Goal: Task Accomplishment & Management: Manage account settings

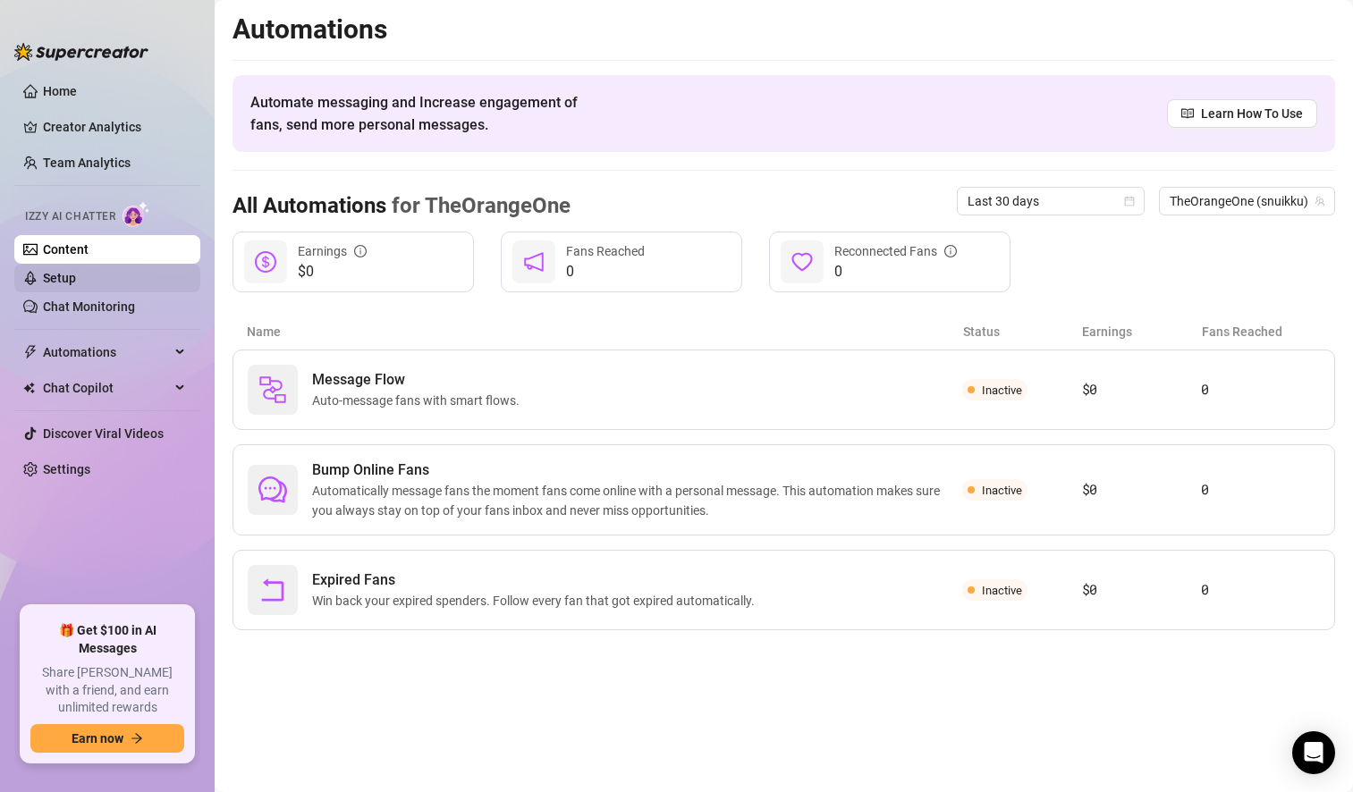
click at [76, 282] on link "Setup" at bounding box center [59, 278] width 33 height 14
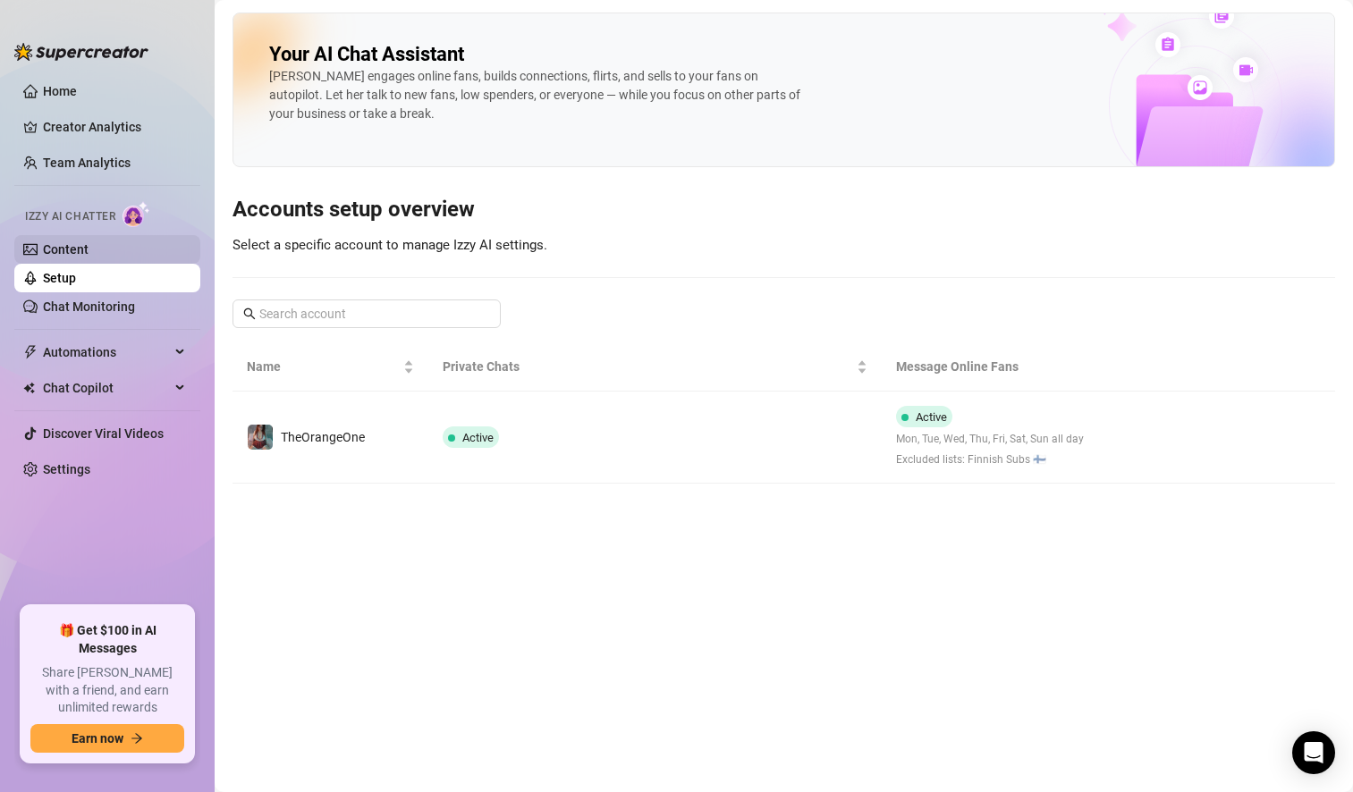
click at [89, 253] on link "Content" at bounding box center [66, 249] width 46 height 14
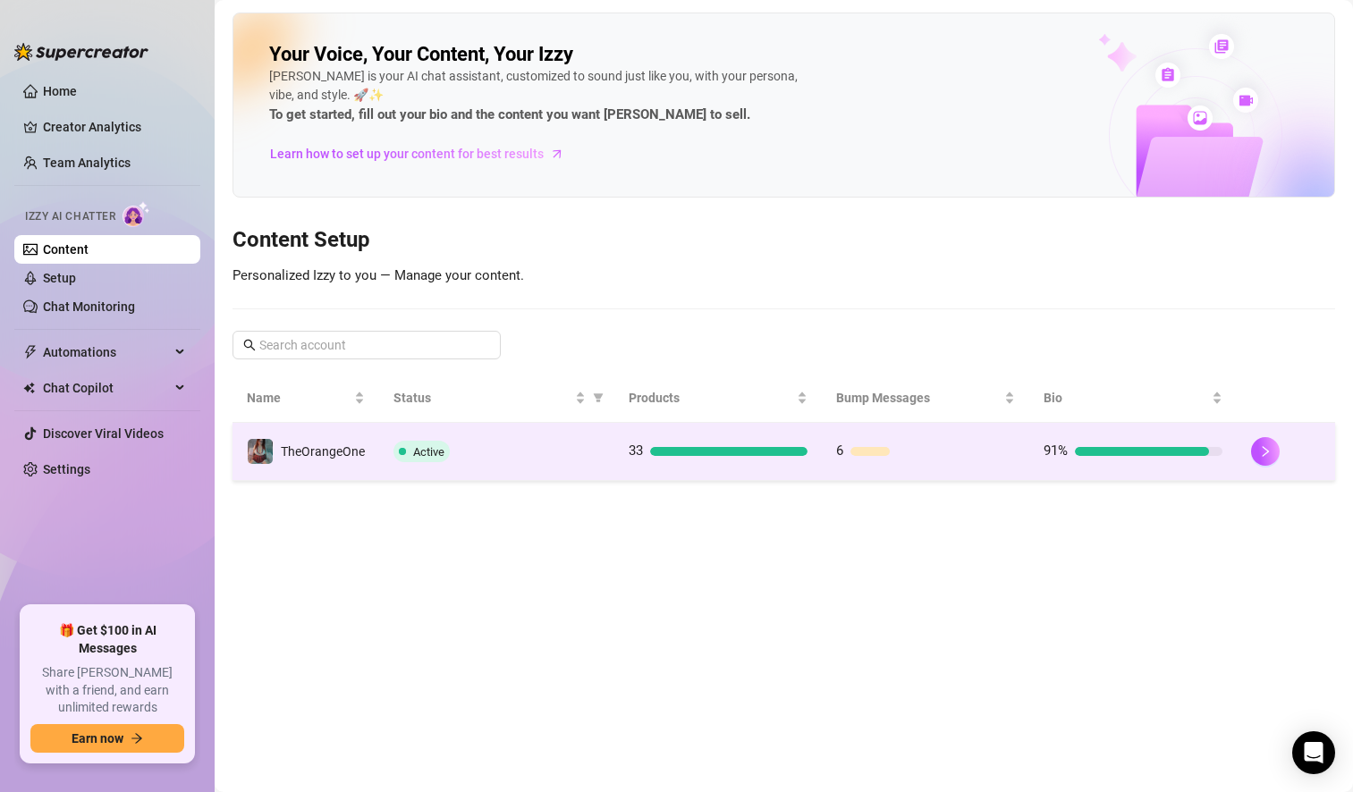
click at [749, 450] on div at bounding box center [728, 451] width 157 height 9
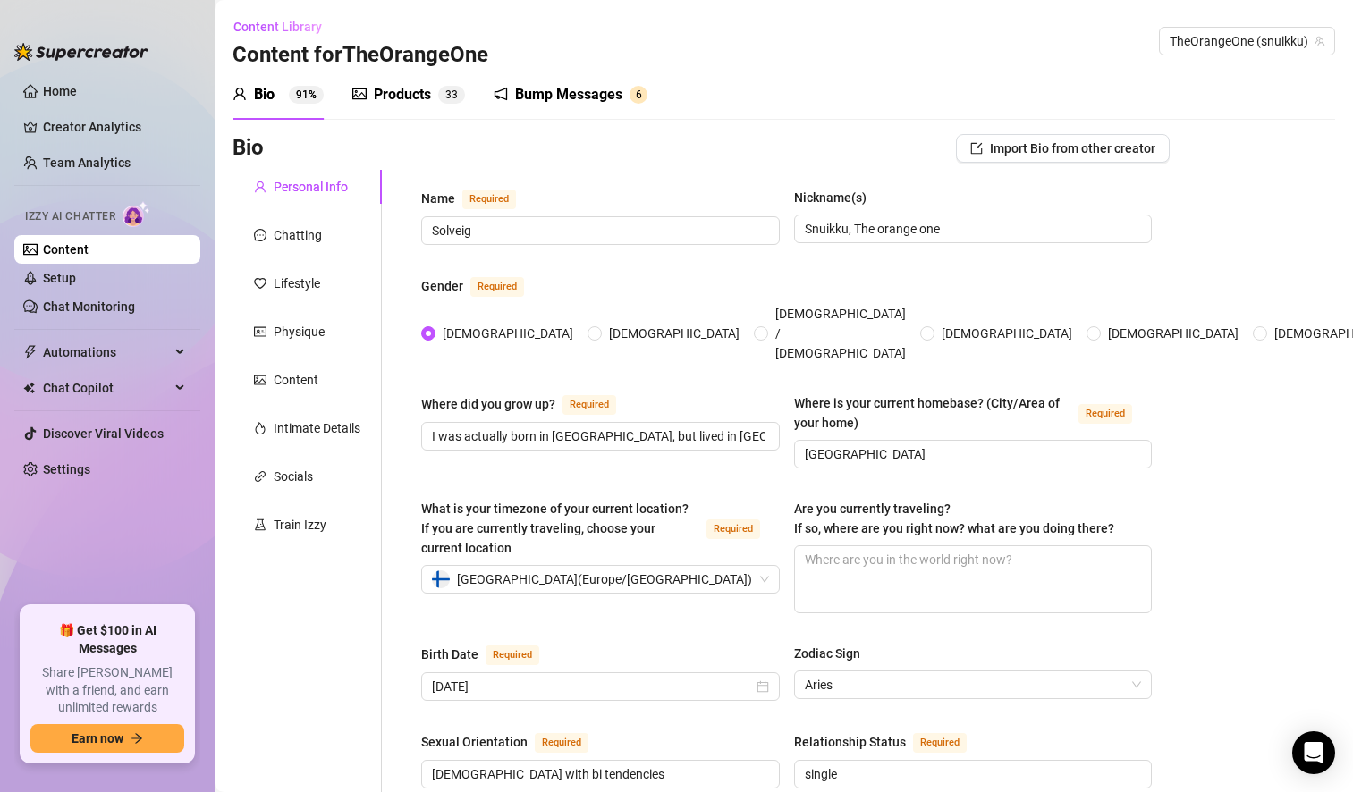
click at [412, 91] on div "Products" at bounding box center [402, 94] width 57 height 21
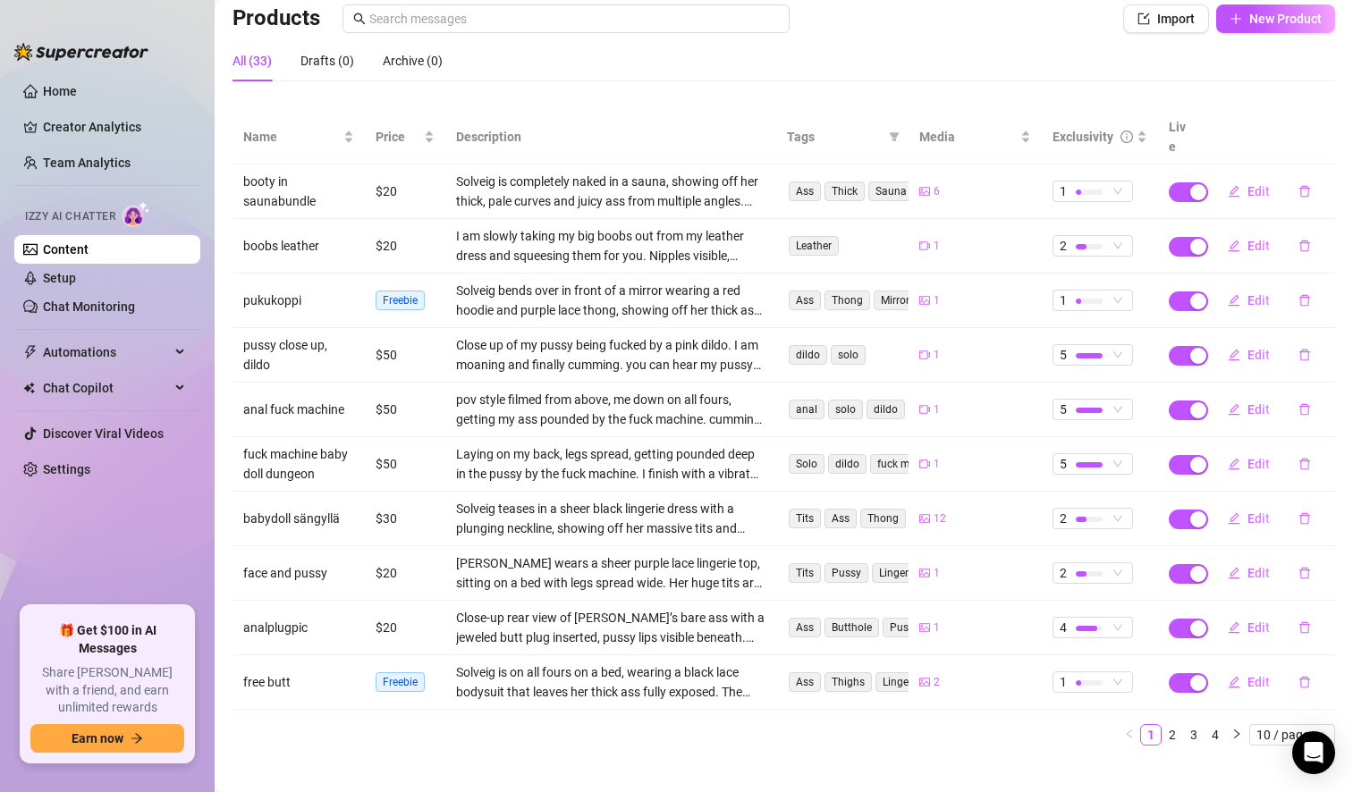
scroll to position [131, 0]
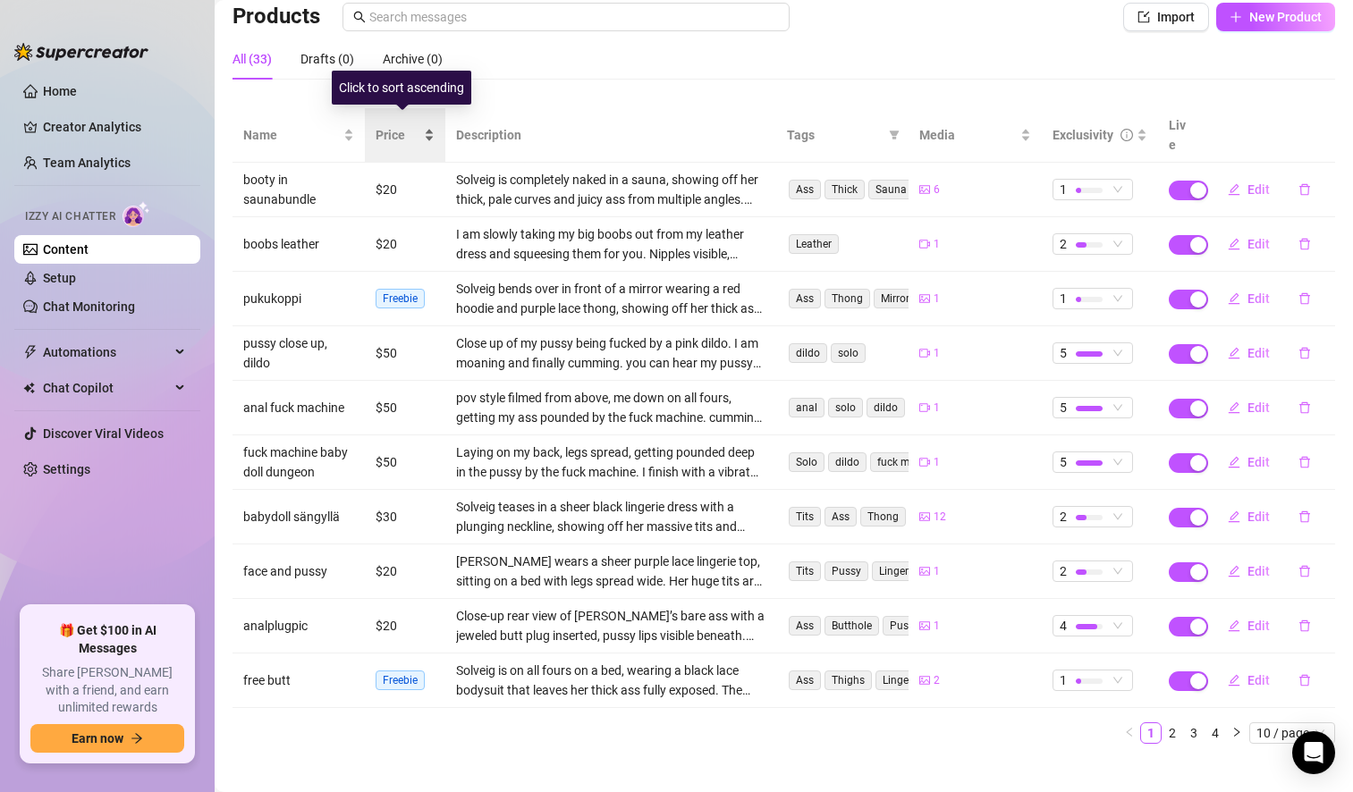
click at [395, 125] on span "Price" at bounding box center [398, 135] width 45 height 20
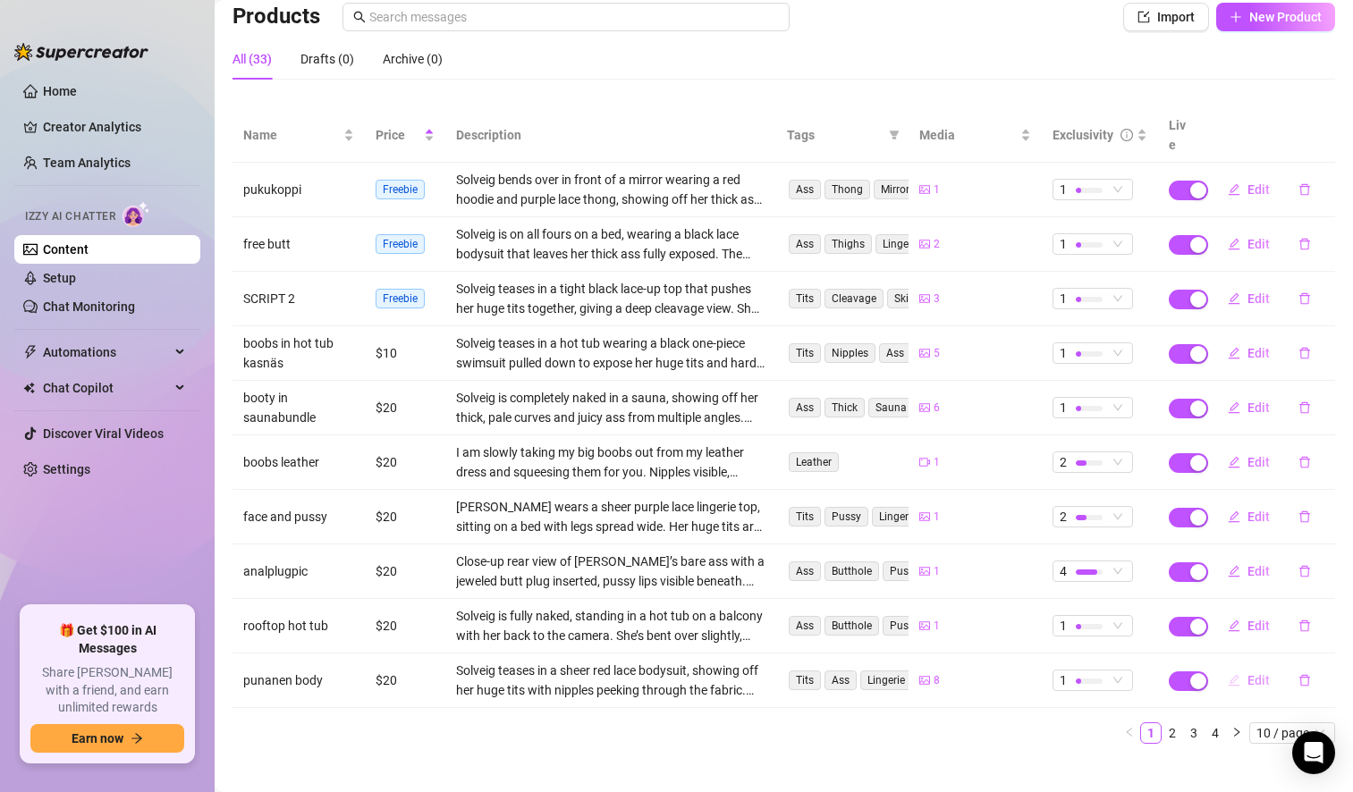
click at [1264, 666] on button "Edit" at bounding box center [1249, 680] width 71 height 29
type textarea "🔥 This bundle is pure seduction 🔥 I slip into a devilishly sexy red bodysuit ❤️…"
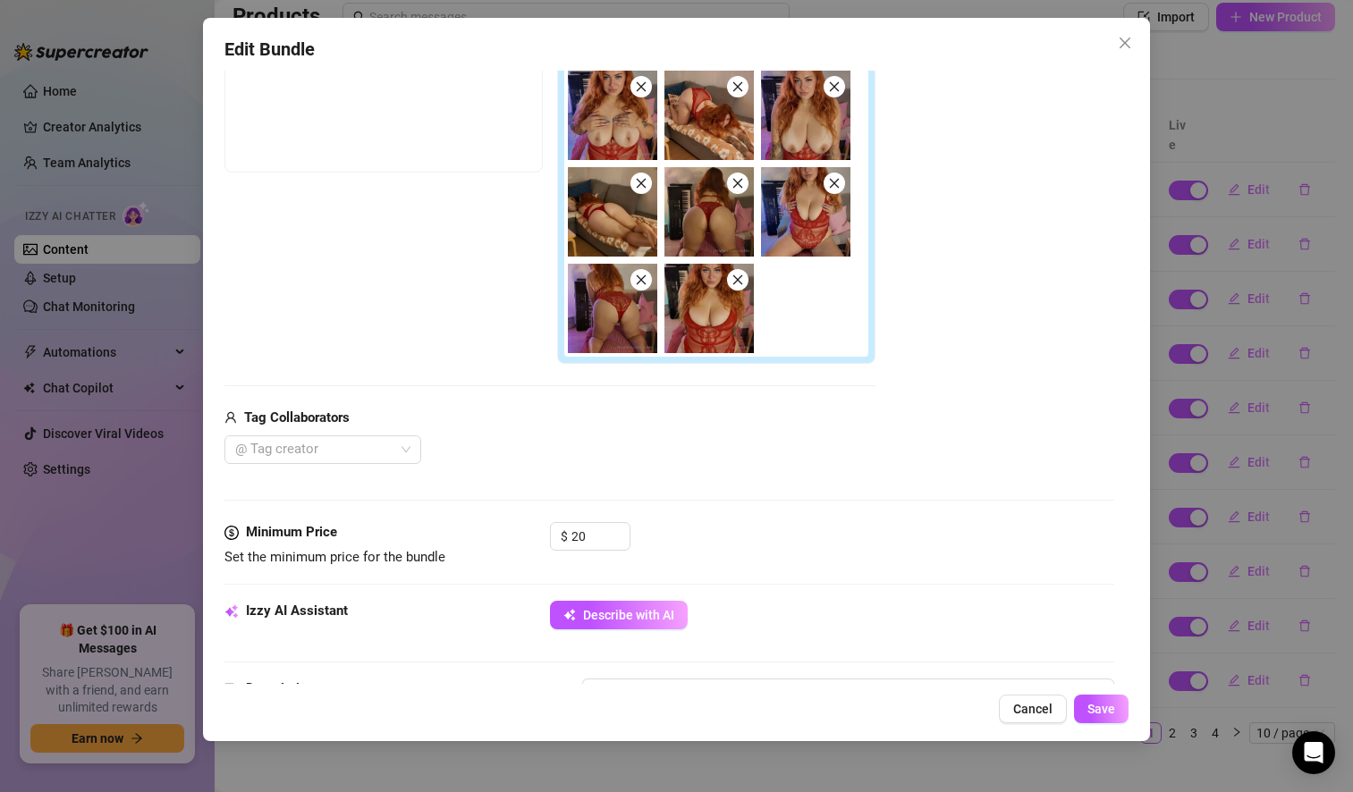
scroll to position [0, 0]
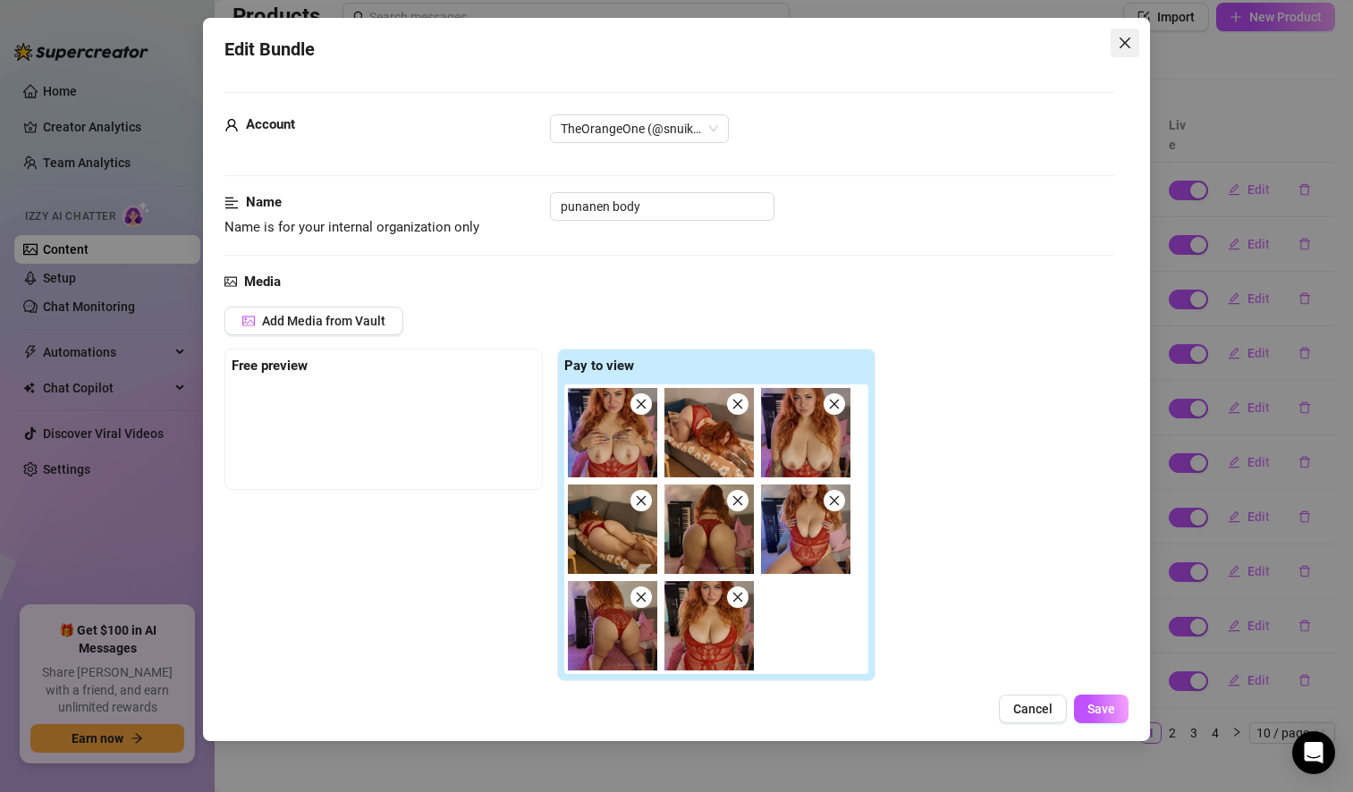
click at [1123, 44] on icon "close" at bounding box center [1125, 43] width 11 height 11
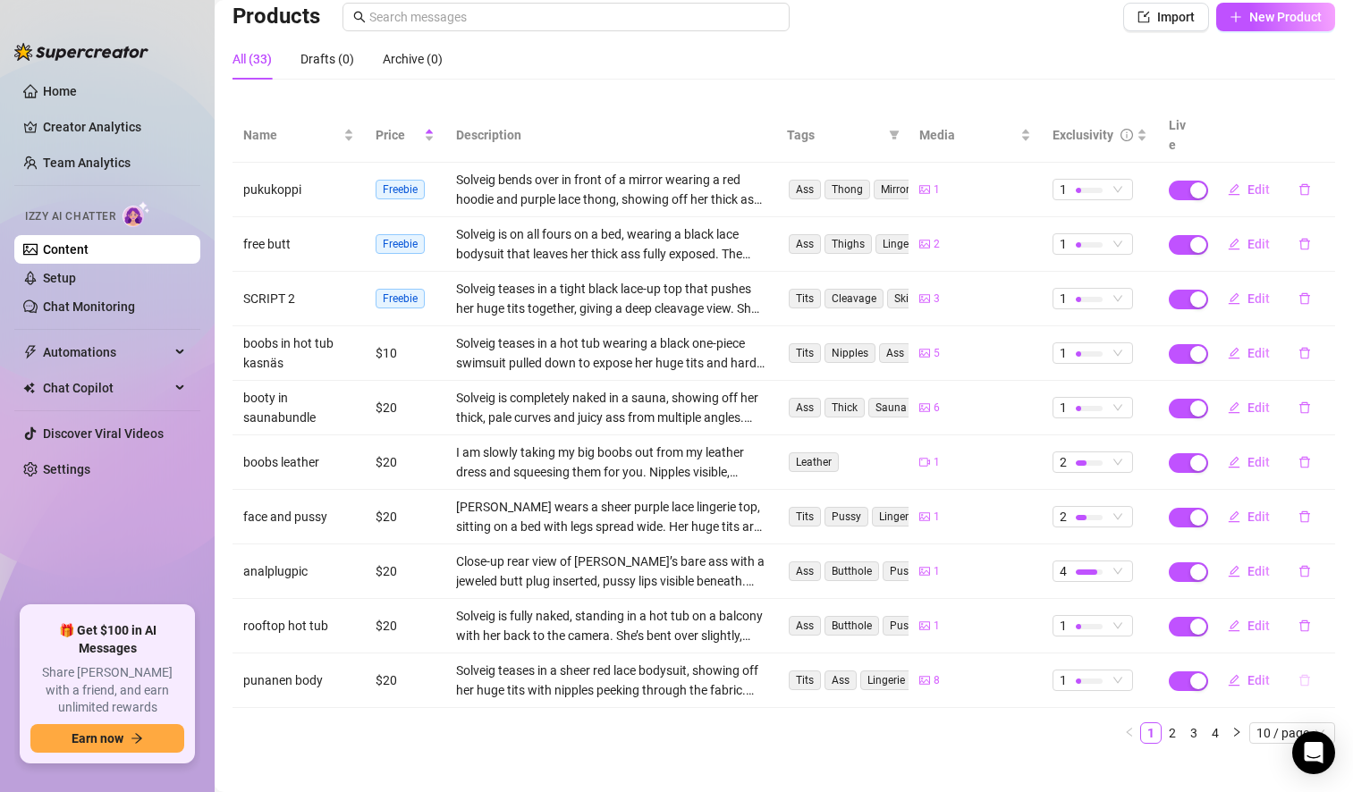
click at [1299, 674] on icon "delete" at bounding box center [1305, 680] width 13 height 13
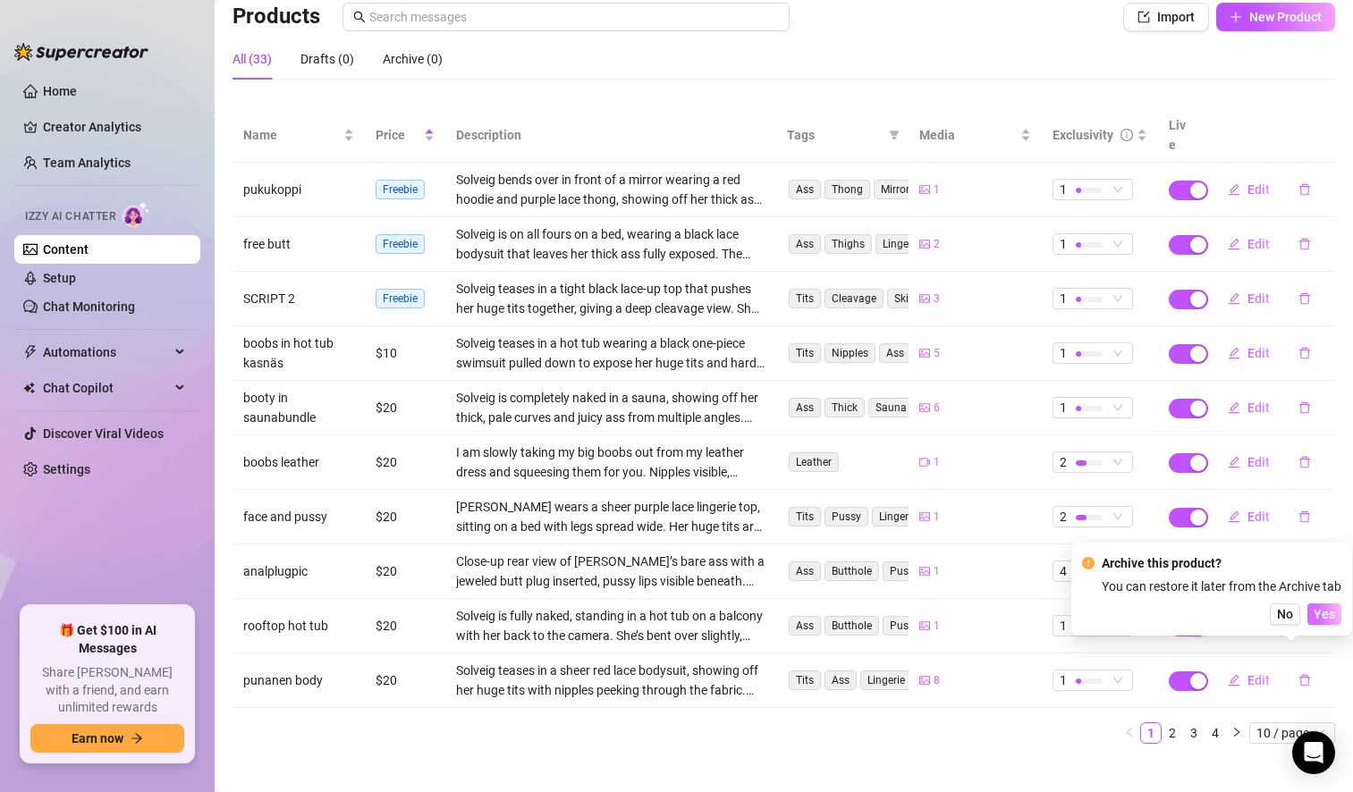
click at [1333, 612] on span "Yes" at bounding box center [1324, 614] width 21 height 14
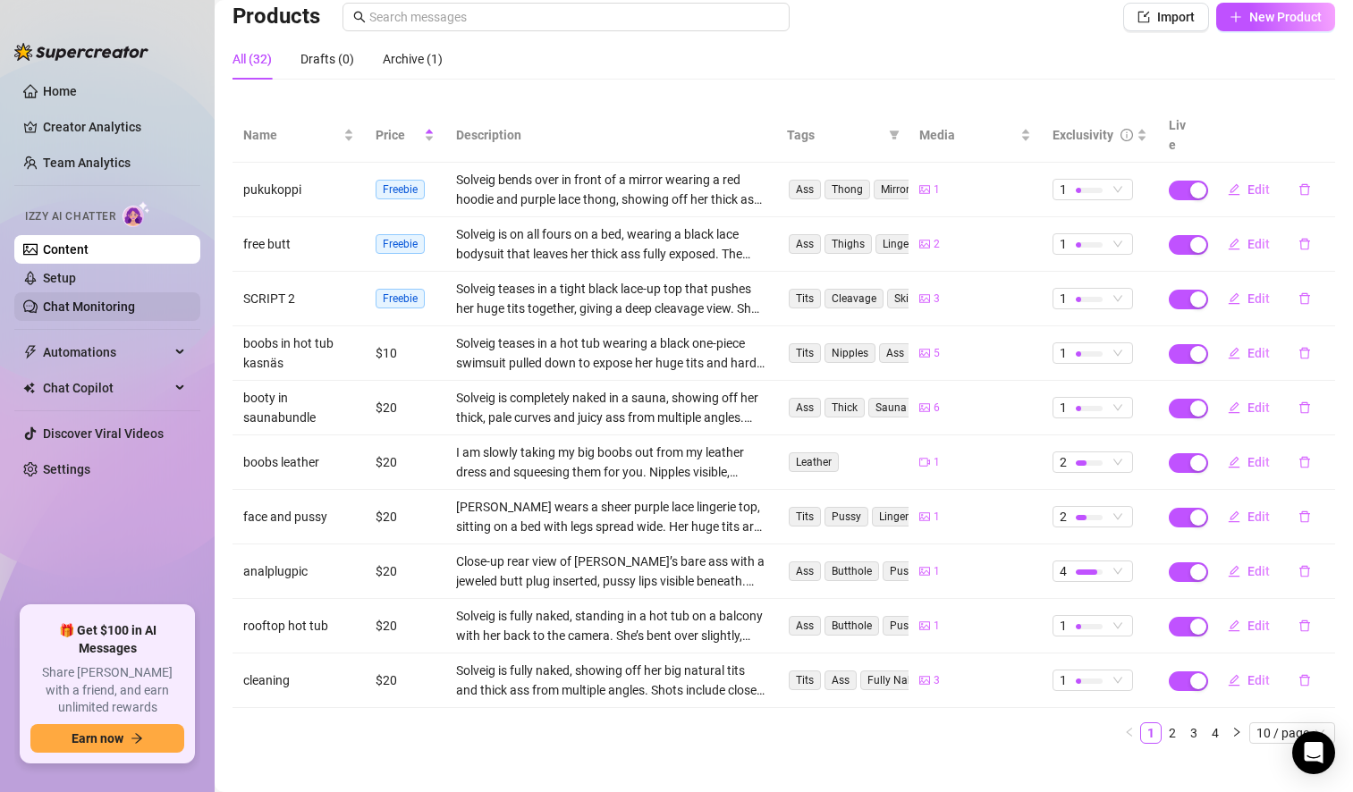
click at [95, 307] on link "Chat Monitoring" at bounding box center [89, 307] width 92 height 14
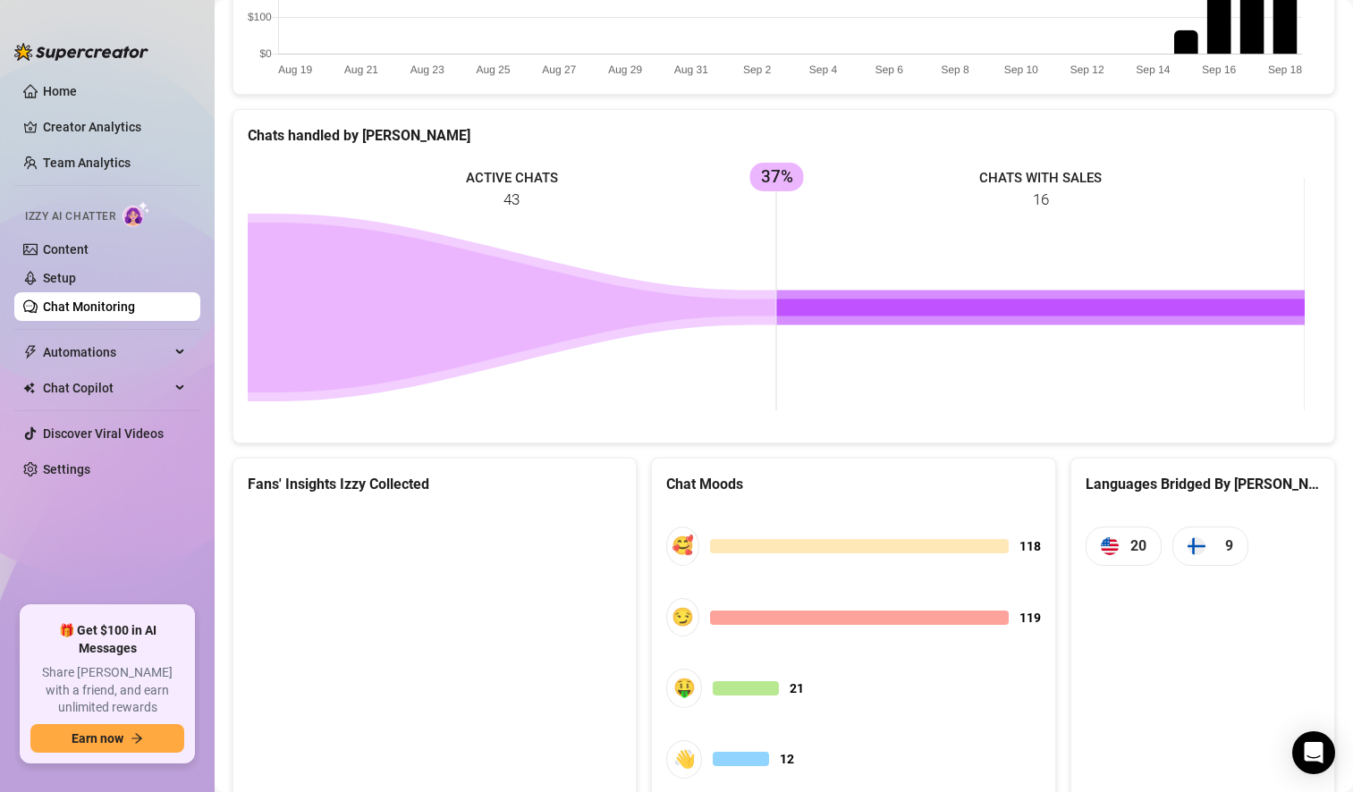
scroll to position [740, 0]
